Goal: Task Accomplishment & Management: Manage account settings

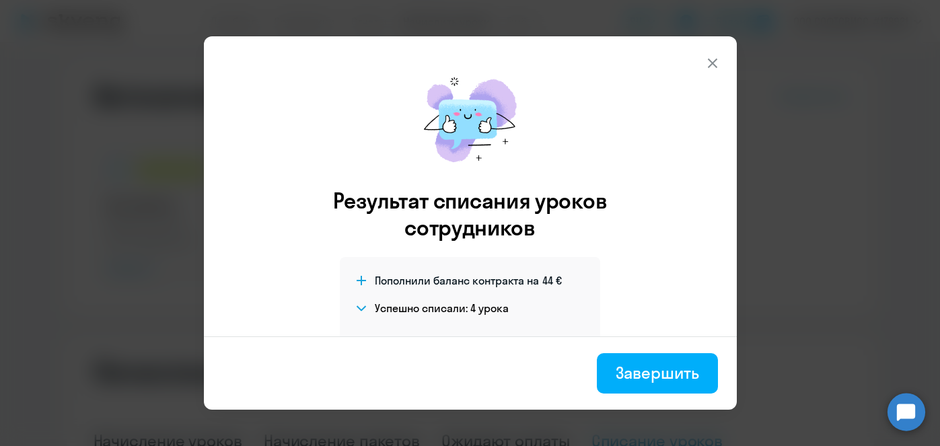
select select "10"
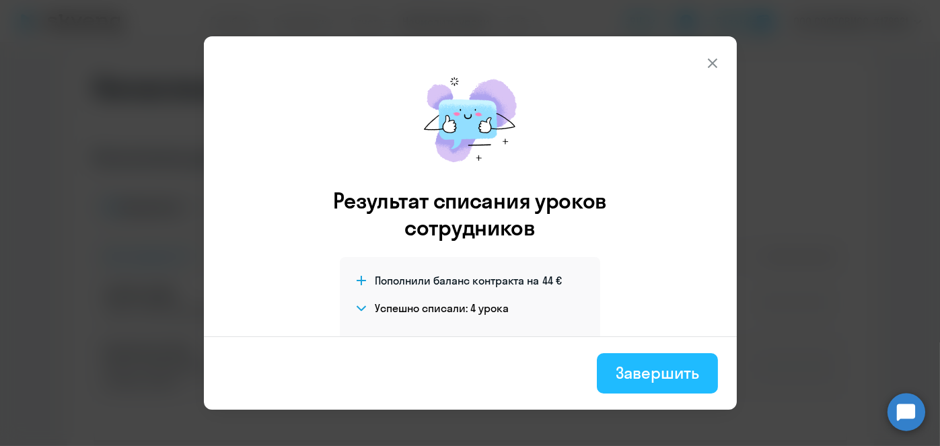
click at [677, 361] on button "Завершить" at bounding box center [657, 373] width 120 height 40
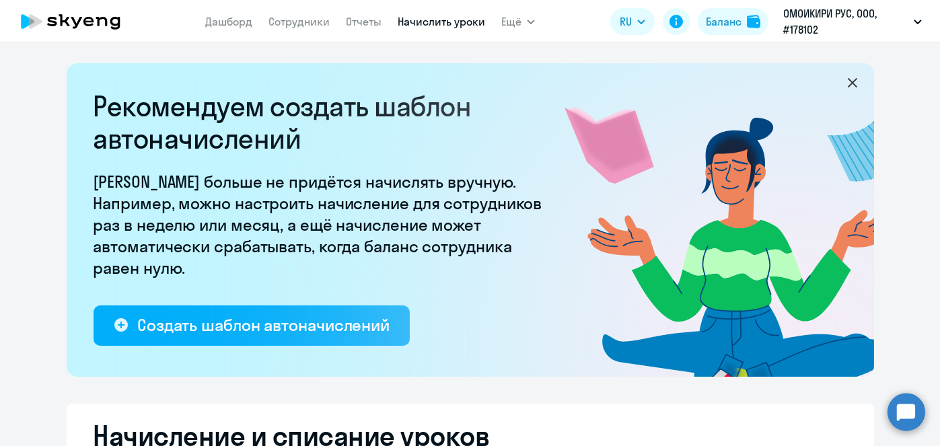
select select "10"
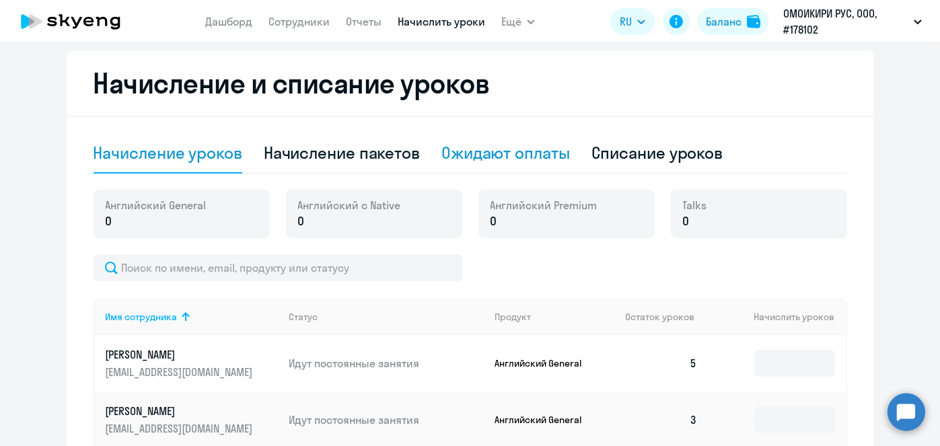
click at [540, 161] on div "Ожидают оплаты" at bounding box center [505, 153] width 129 height 22
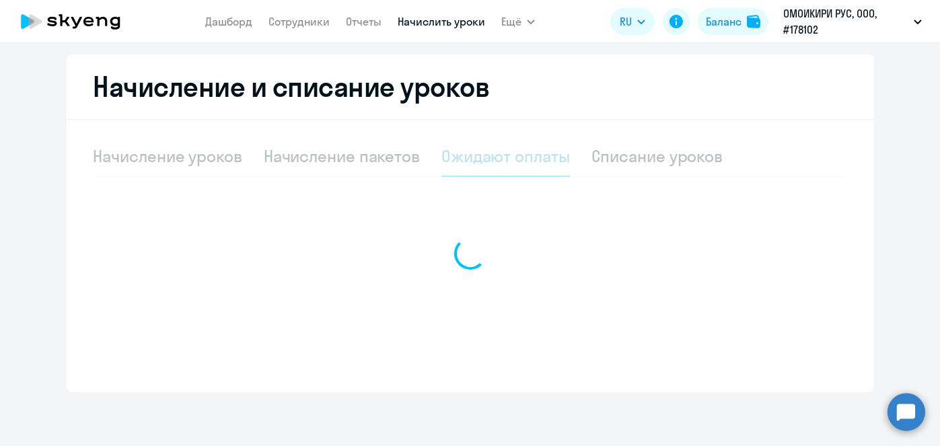
scroll to position [349, 0]
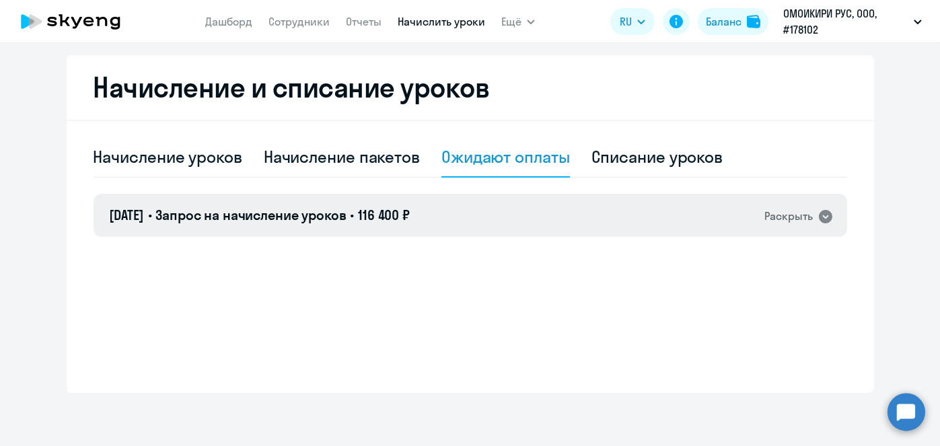
drag, startPoint x: 546, startPoint y: 248, endPoint x: 536, endPoint y: 217, distance: 32.4
click at [536, 217] on div "Начисление уроков Начисление пакетов Ожидают оплаты Списание уроков [DATE] • За…" at bounding box center [471, 254] width 754 height 234
click at [536, 217] on div "[DATE] • Запрос на начисление уроков • 116 400 ₽ Раскрыть" at bounding box center [471, 215] width 754 height 43
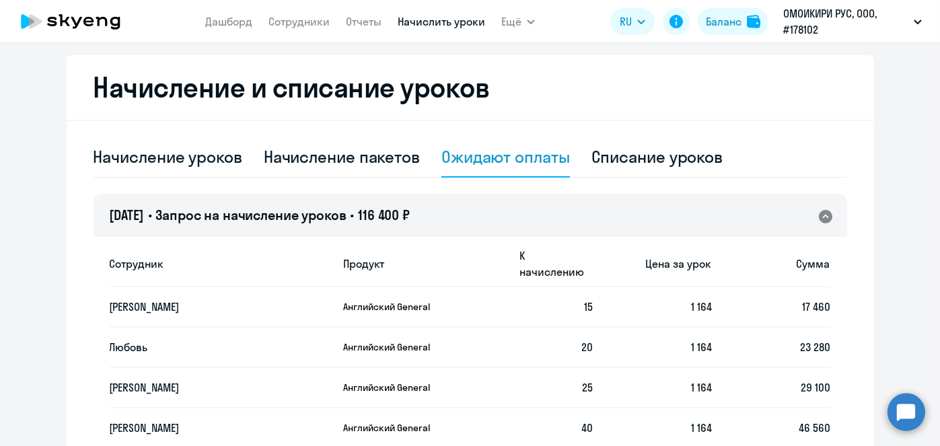
scroll to position [353, 0]
